Goal: Navigation & Orientation: Find specific page/section

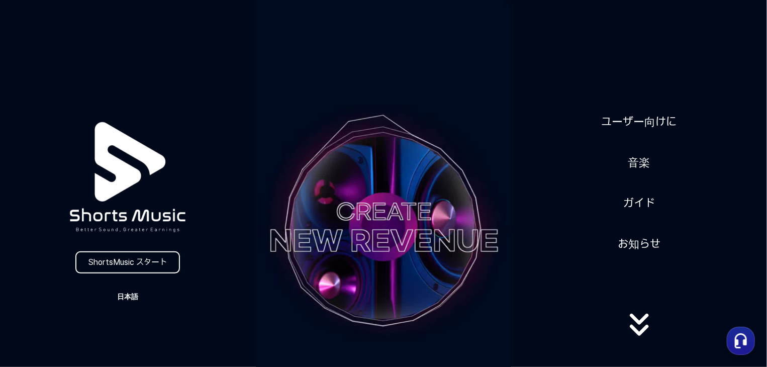
click at [124, 297] on button "日本語" at bounding box center [128, 297] width 48 height 14
click at [182, 287] on button at bounding box center [383, 183] width 767 height 367
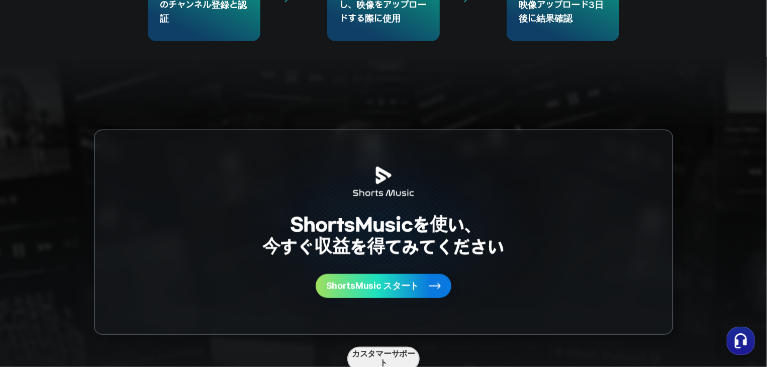
scroll to position [2662, 0]
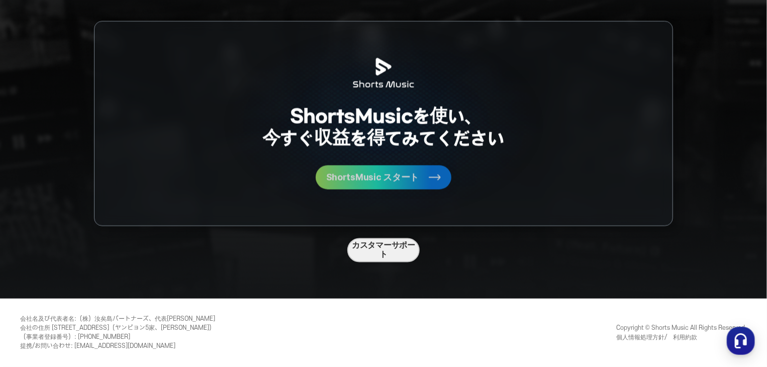
click at [350, 178] on span "ShortsMusic スタート" at bounding box center [372, 177] width 93 height 9
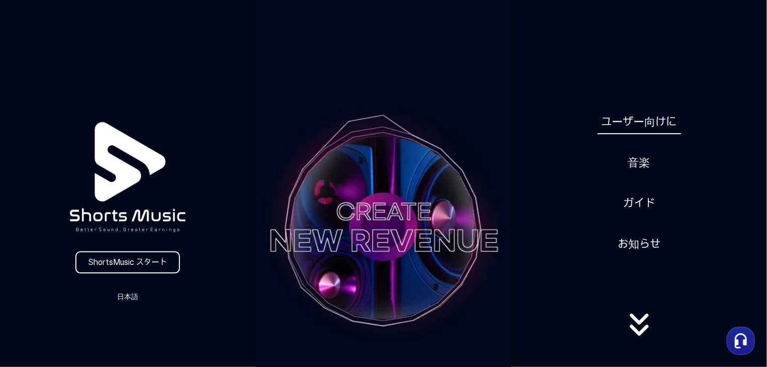
click at [635, 123] on link "ユーザー向けに" at bounding box center [639, 122] width 83 height 25
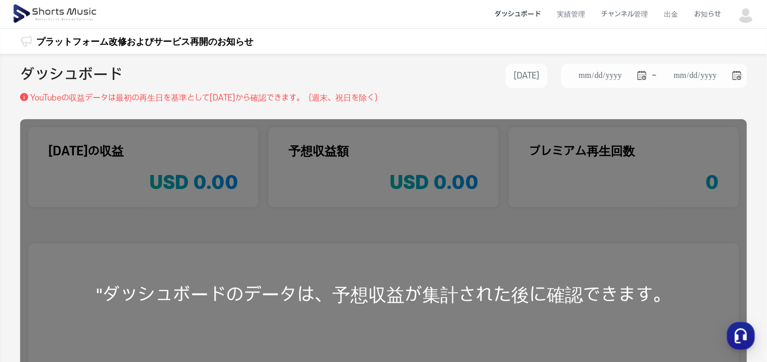
click at [747, 17] on img at bounding box center [746, 14] width 18 height 18
click at [703, 57] on link "マイページ" at bounding box center [711, 59] width 80 height 18
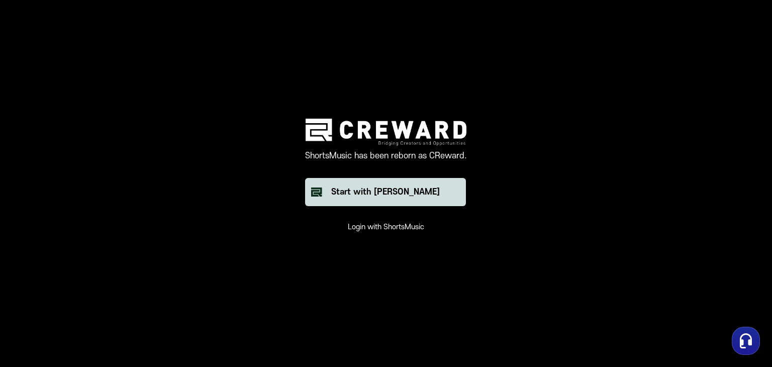
click at [360, 191] on div "Start with [PERSON_NAME]" at bounding box center [385, 192] width 109 height 12
